Goal: Transaction & Acquisition: Obtain resource

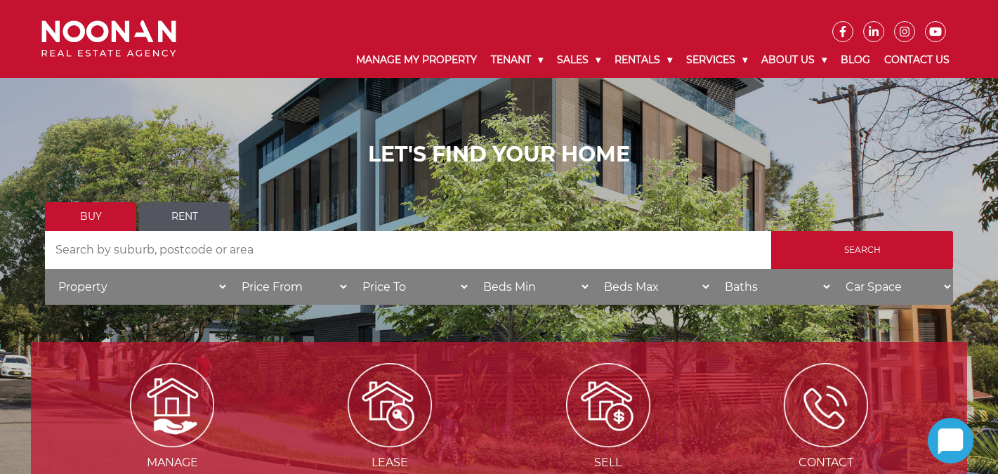
scroll to position [73, 0]
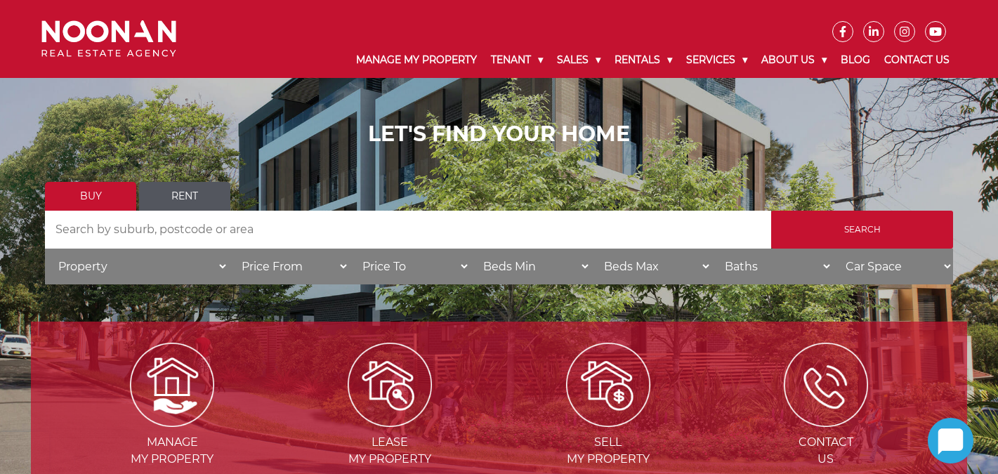
click at [181, 195] on link "Rent" at bounding box center [184, 196] width 91 height 29
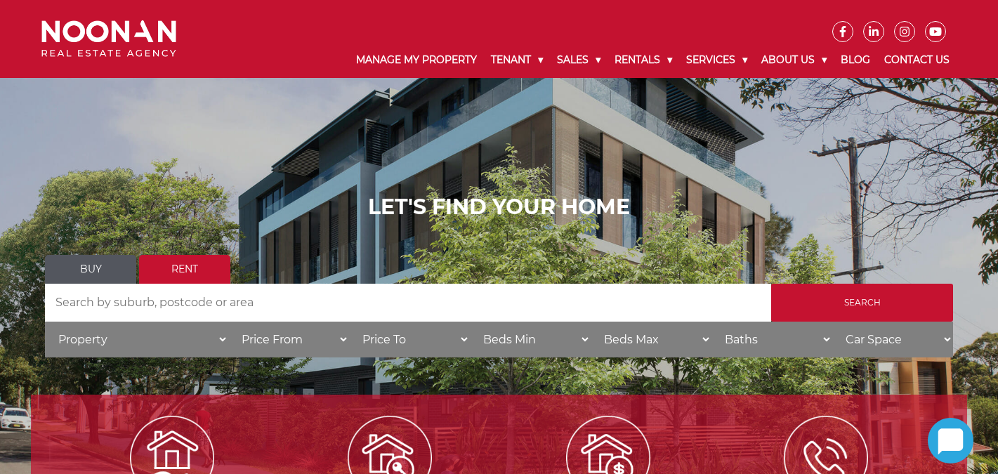
click at [196, 303] on input "Search by Address" at bounding box center [408, 303] width 726 height 38
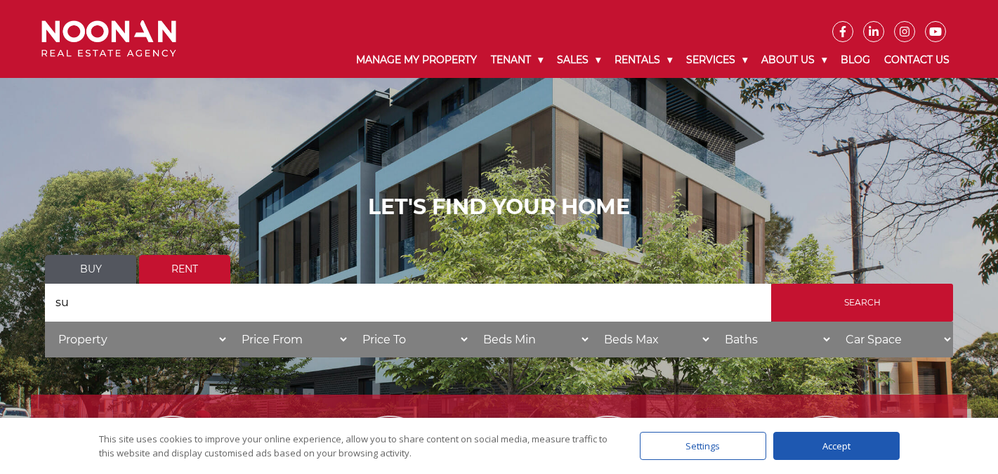
type input "s"
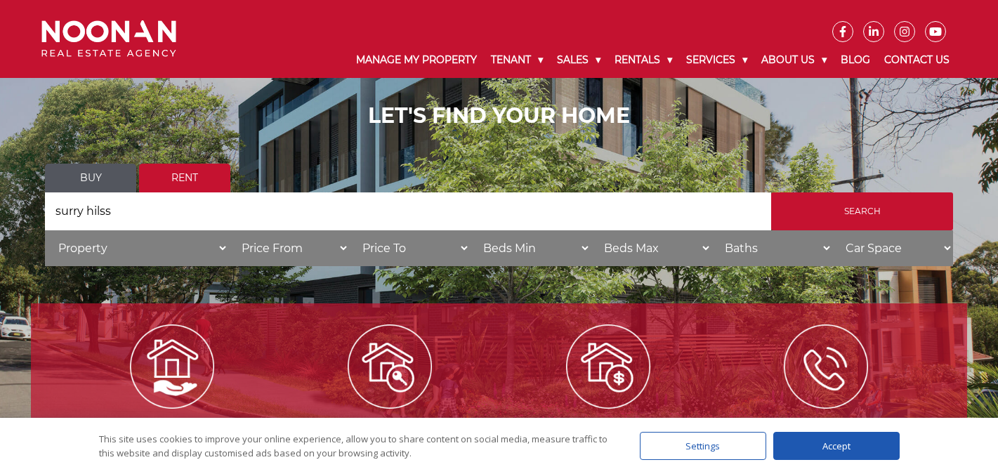
scroll to position [96, 0]
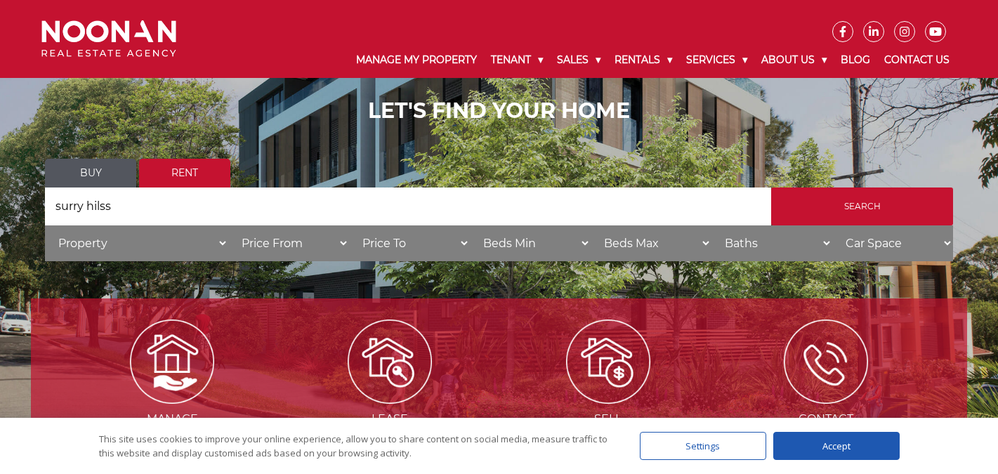
type input "surry hilss"
click at [402, 246] on select "Price To $50 $100 $150 $200 $250 $300 $350 $400 $450 $500 $550 $600 $650 $700 $…" at bounding box center [409, 243] width 121 height 36
select select "600"
click at [514, 243] on select "Beds Min 1 + 2 + 3 + 4 + 5 + 6 + 7 + 8 + 9 + 10 +" at bounding box center [530, 243] width 121 height 36
select select "1"
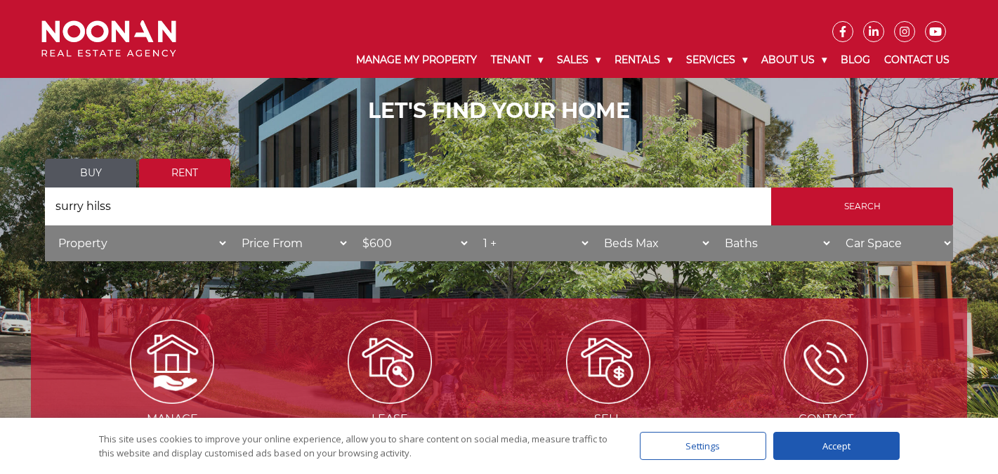
click at [214, 246] on select "Property House Unit Apartment Other Villa Duplex Semi-detached Townhouse Terrac…" at bounding box center [136, 243] width 183 height 36
click at [956, 199] on div "LET'S FIND YOUR HOME Buy Rent Search Search by Address surry hilss House Catego…" at bounding box center [499, 184] width 936 height 215
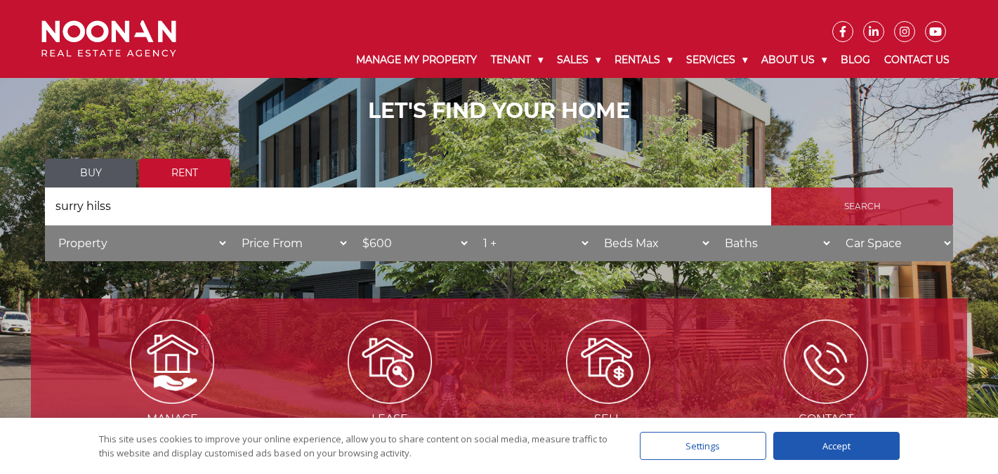
click at [921, 224] on input "Search" at bounding box center [862, 207] width 182 height 38
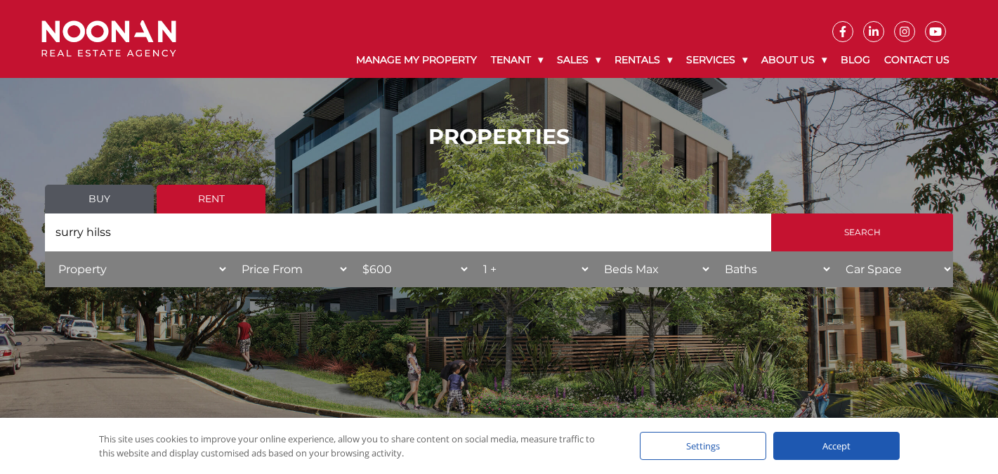
click at [803, 438] on div "Accept" at bounding box center [836, 446] width 126 height 28
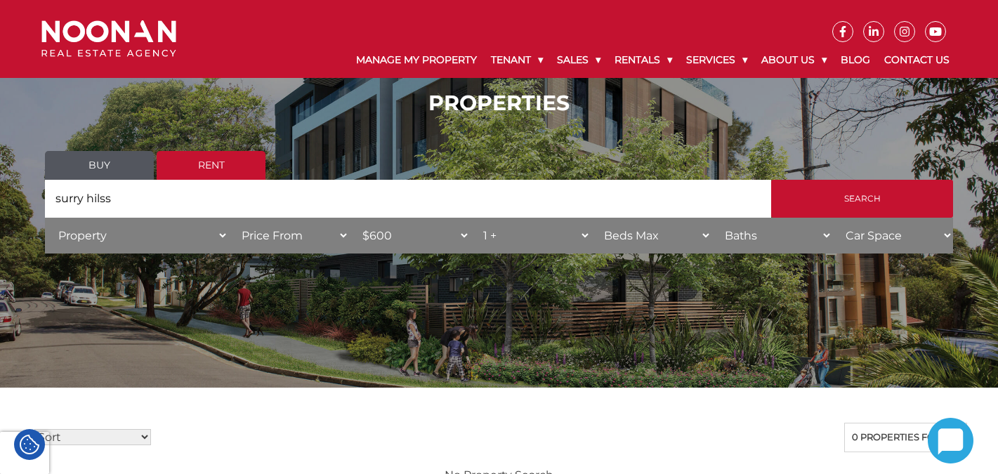
scroll to position [16, 0]
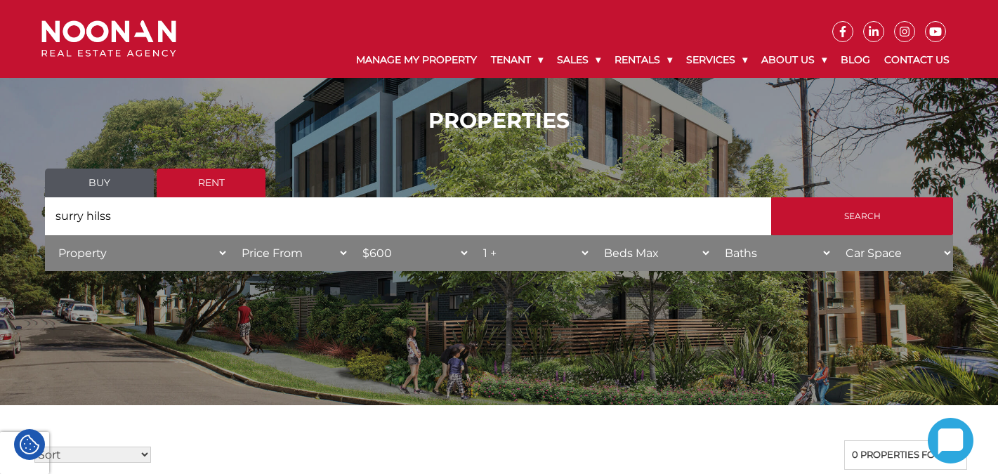
click at [236, 183] on link "Rent" at bounding box center [211, 183] width 109 height 29
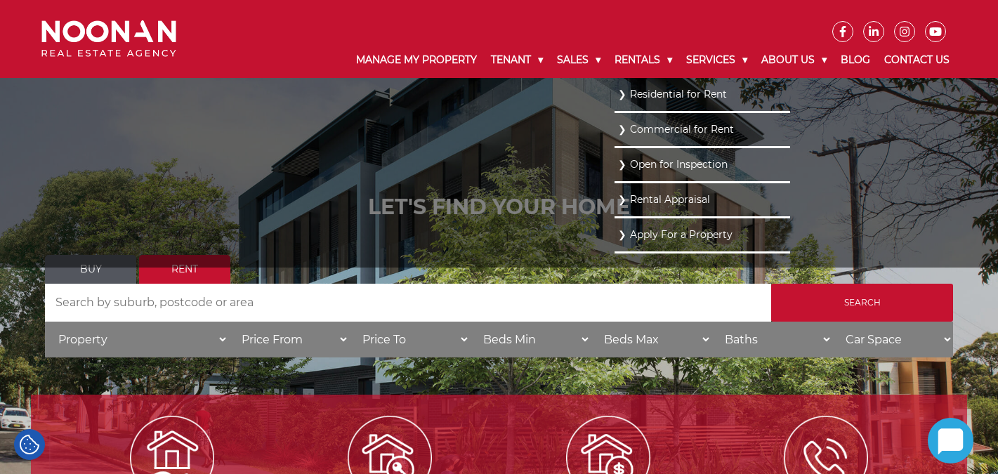
click at [664, 90] on link "Residential for Rent" at bounding box center [702, 94] width 169 height 19
